Goal: Task Accomplishment & Management: Manage account settings

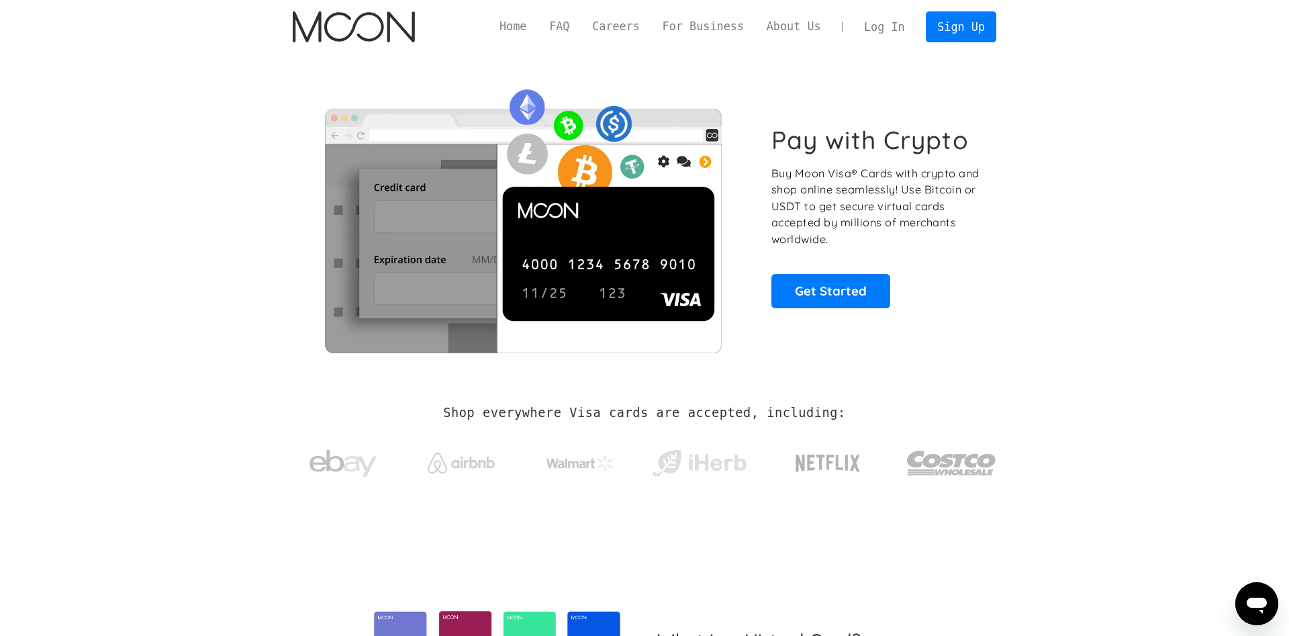
click at [898, 31] on link "Log In" at bounding box center [884, 27] width 63 height 30
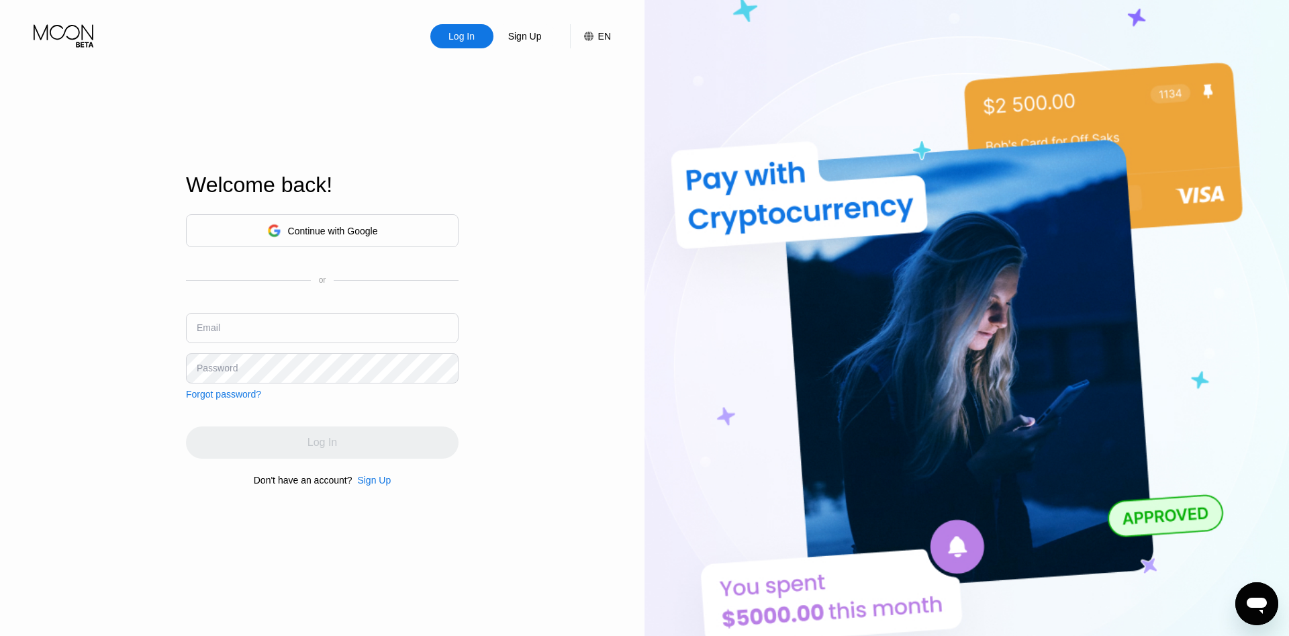
type input "[EMAIL_ADDRESS][DOMAIN_NAME]"
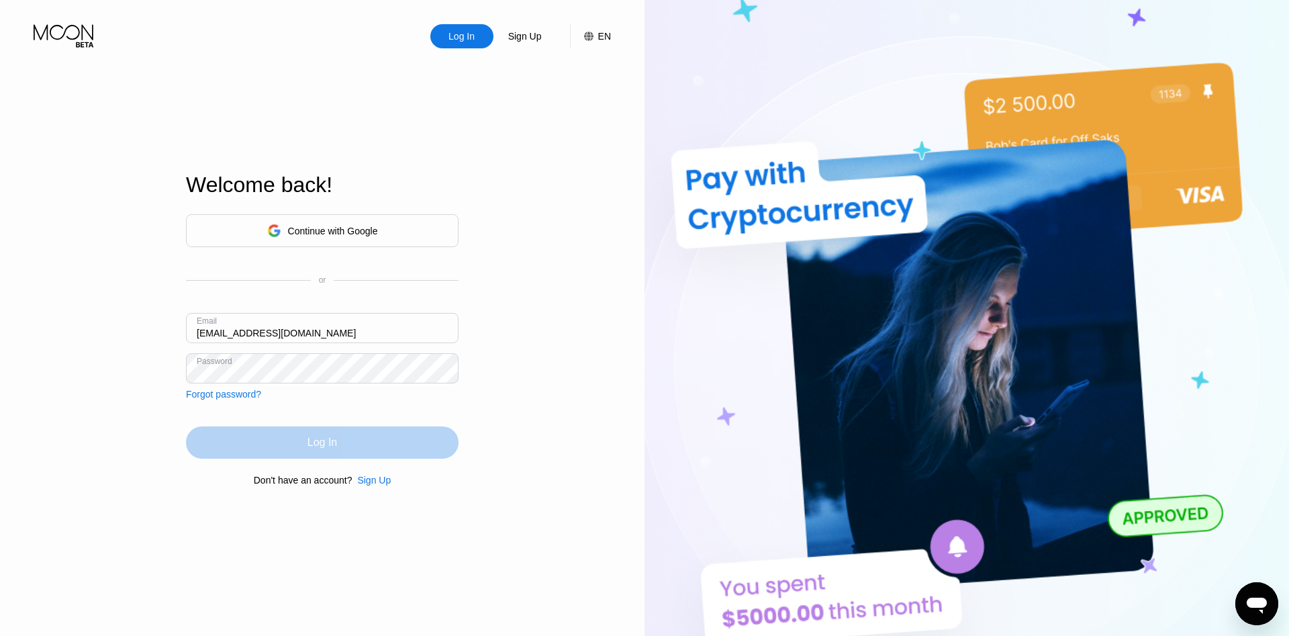
click at [349, 434] on div "Log In" at bounding box center [322, 442] width 273 height 32
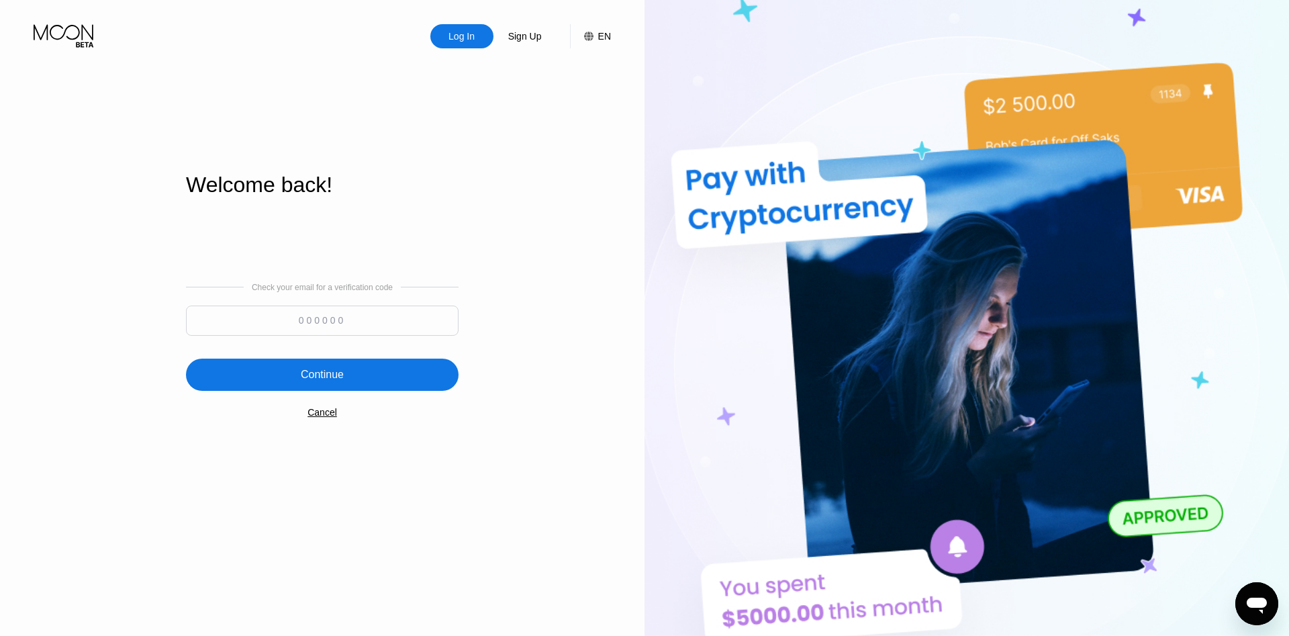
click at [398, 320] on input at bounding box center [322, 321] width 273 height 30
type input "249260"
click at [344, 363] on div "Continue" at bounding box center [322, 375] width 273 height 32
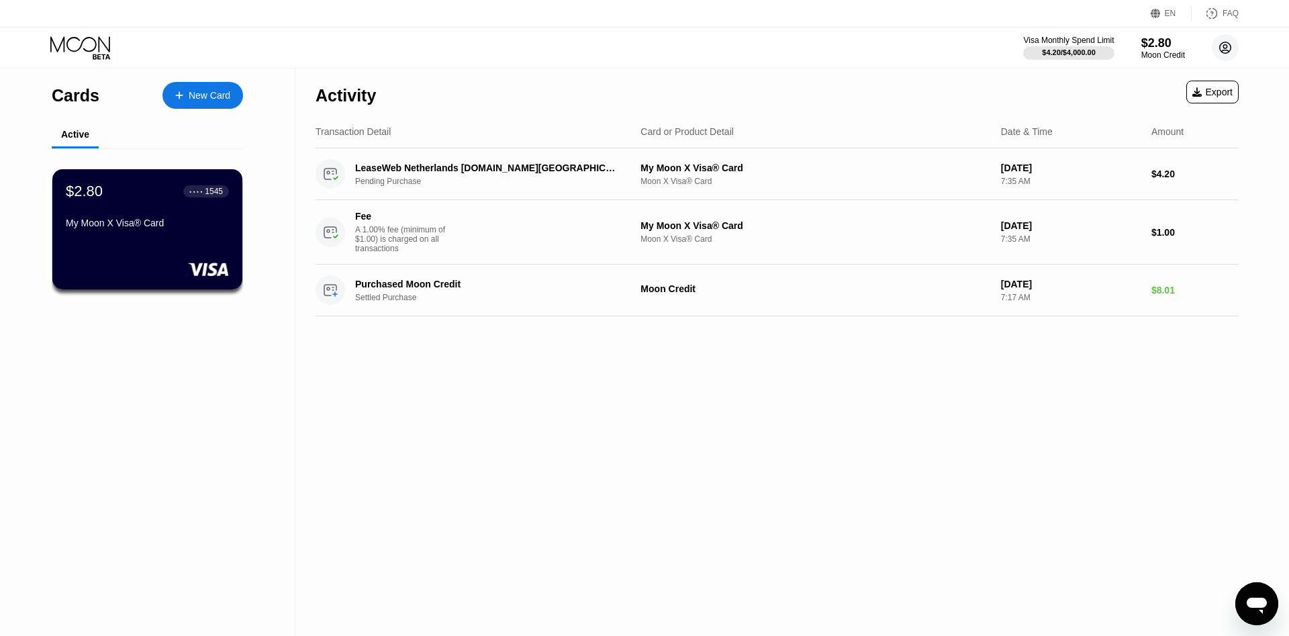
click at [1233, 54] on circle at bounding box center [1225, 47] width 27 height 27
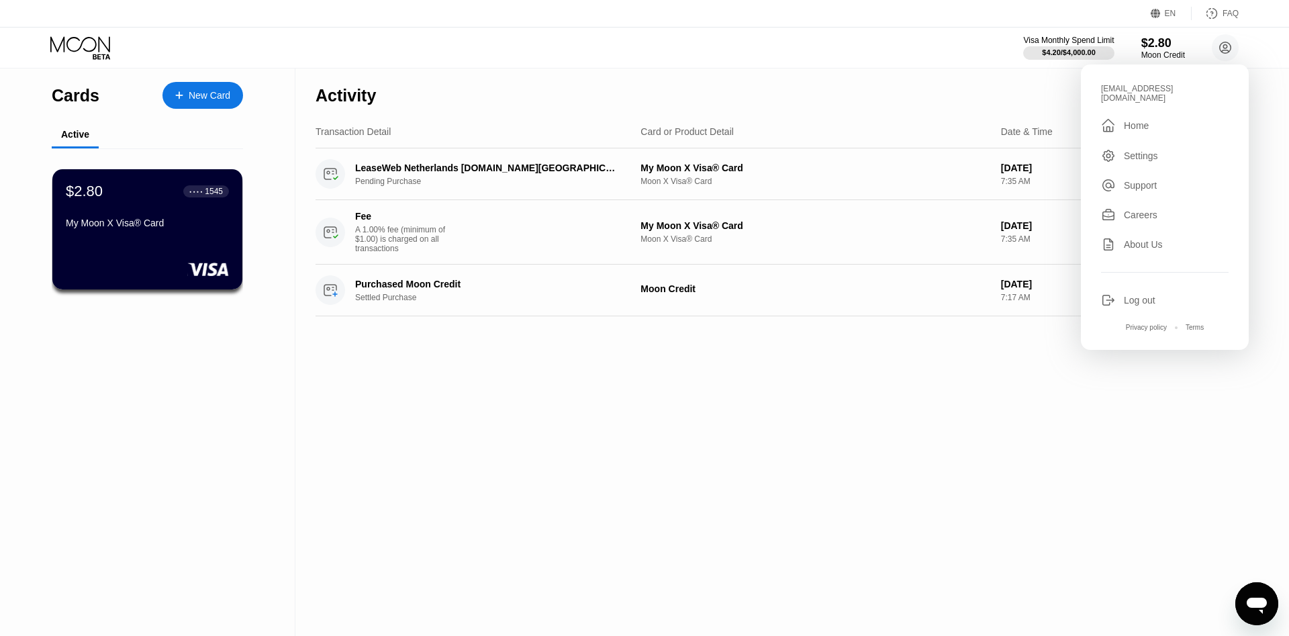
click at [1168, 119] on div " Home" at bounding box center [1165, 126] width 128 height 16
